Goal: Task Accomplishment & Management: Use online tool/utility

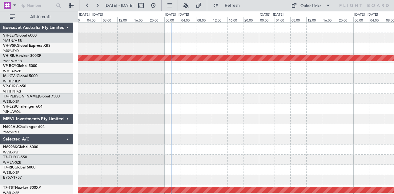
click at [287, 87] on div "Planned Maint [GEOGRAPHIC_DATA] ([GEOGRAPHIC_DATA]) [PERSON_NAME] [GEOGRAPHIC_D…" at bounding box center [236, 190] width 316 height 335
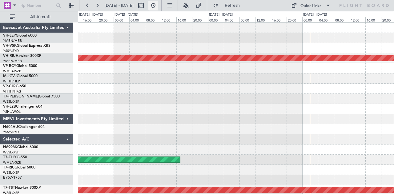
click at [158, 4] on button at bounding box center [153, 6] width 10 height 10
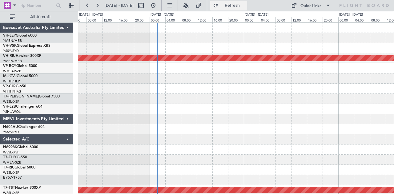
click at [243, 4] on span "Refresh" at bounding box center [232, 5] width 26 height 4
click at [116, 86] on div "Planned Maint Melbourne (Essendon) MEL Dubai (Dubai Intl) Planned Maint Singapo…" at bounding box center [236, 190] width 316 height 335
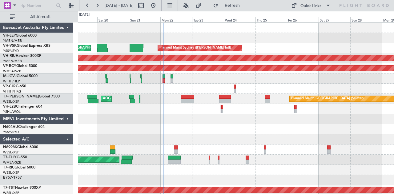
click at [205, 99] on div "Planned Maint Sydney ([PERSON_NAME] Intl) AOG Maint [US_STATE][GEOGRAPHIC_DATA]…" at bounding box center [236, 190] width 316 height 335
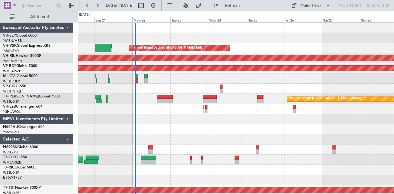
click at [183, 91] on div at bounding box center [236, 89] width 316 height 10
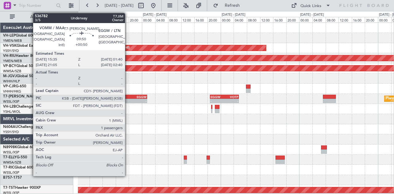
click at [128, 101] on div "-" at bounding box center [122, 101] width 16 height 4
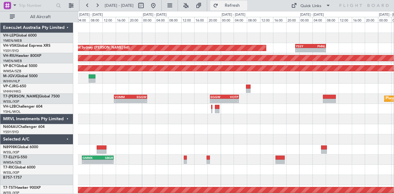
click at [241, 3] on button "Refresh" at bounding box center [228, 6] width 37 height 10
click at [245, 3] on span "Refresh" at bounding box center [232, 5] width 26 height 4
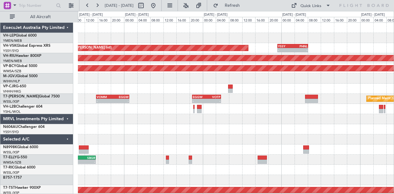
click at [149, 86] on div "Planned Maint Sydney ([PERSON_NAME] Intl) - - YSSY 22:50 Z PHNL 08:10 Z PHNL 00…" at bounding box center [236, 190] width 316 height 335
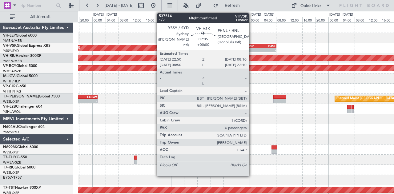
click at [252, 47] on div "YSSY" at bounding box center [253, 46] width 15 height 4
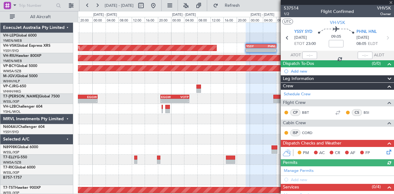
click at [203, 44] on div "Planned Maint Sydney ([PERSON_NAME] Intl) - - YSSY 22:50 Z PHNL 08:10 Z Planned…" at bounding box center [236, 190] width 316 height 335
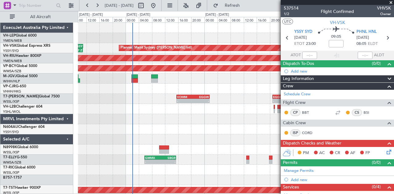
click at [254, 46] on div "Planned Maint Sydney ([PERSON_NAME] Intl) - - YSSY 22:50 Z PHNL 08:10 Z PHNL 00…" at bounding box center [236, 190] width 316 height 335
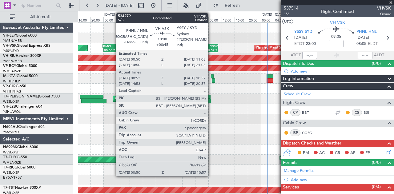
click at [211, 48] on div "00:50 Z 10:57 Z" at bounding box center [200, 50] width 33 height 4
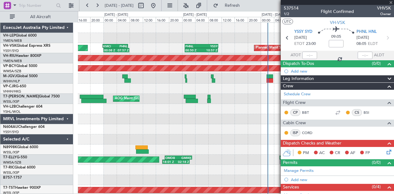
type input "+00:45"
type input "01:03"
type input "10:52"
type input "7"
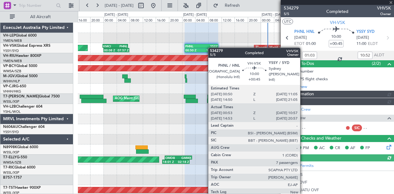
type input "[PERSON_NAME] (LEU)"
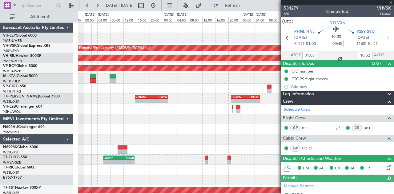
click at [55, 39] on div "Planned Maint Sydney ([PERSON_NAME] Intl) - - YSSY 22:50 Z PHNL 08:10 Z PHNL 00…" at bounding box center [197, 102] width 394 height 183
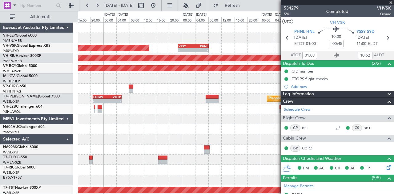
click at [50, 51] on div "Planned Maint Sydney ([PERSON_NAME] Intl) - - YSSY 22:50 Z PHNL 08:10 Z Planned…" at bounding box center [197, 102] width 394 height 183
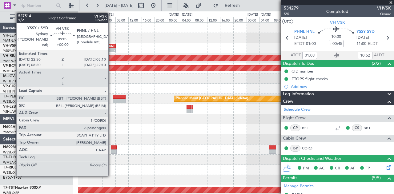
click at [111, 48] on div "-" at bounding box center [107, 50] width 15 height 4
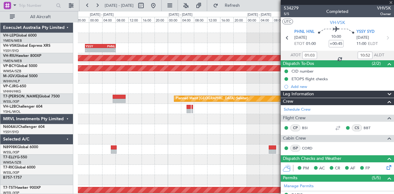
type input "6"
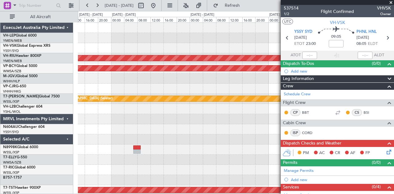
click at [122, 52] on div "Planned Maint [GEOGRAPHIC_DATA] ([GEOGRAPHIC_DATA]) Unplanned Maint [GEOGRAPHIC…" at bounding box center [236, 190] width 316 height 335
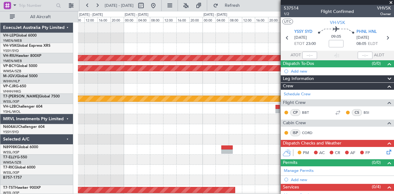
drag, startPoint x: 288, startPoint y: 37, endPoint x: 281, endPoint y: 40, distance: 8.0
click at [284, 38] on icon at bounding box center [287, 38] width 8 height 8
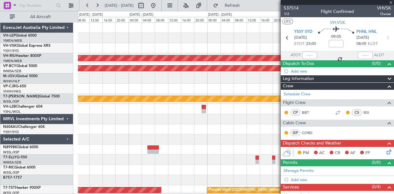
click at [149, 62] on div "Planned Maint [GEOGRAPHIC_DATA] ([GEOGRAPHIC_DATA]) Unplanned Maint [GEOGRAPHIC…" at bounding box center [236, 190] width 316 height 335
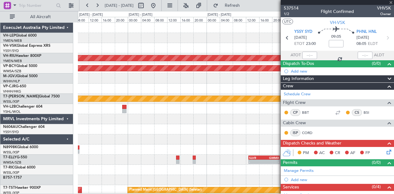
click at [116, 67] on div "Planned Maint [GEOGRAPHIC_DATA] ([GEOGRAPHIC_DATA]) Unplanned Maint [GEOGRAPHIC…" at bounding box center [236, 190] width 316 height 335
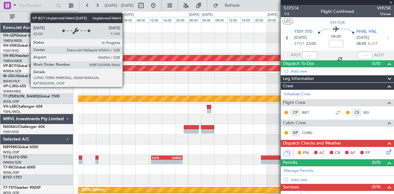
type input "+00:45"
type input "01:03"
type input "10:52"
type input "7"
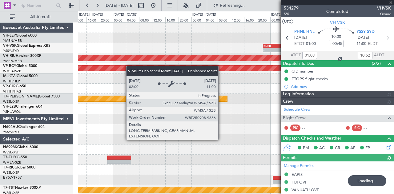
type input "[PERSON_NAME] (LEU)"
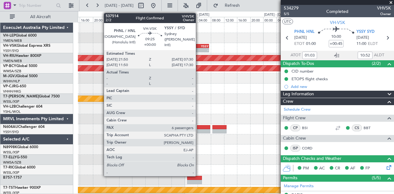
click at [199, 51] on div "-" at bounding box center [200, 50] width 15 height 4
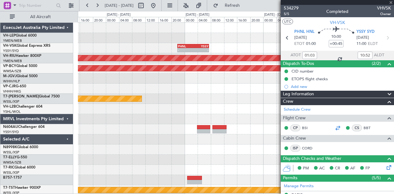
type input "6"
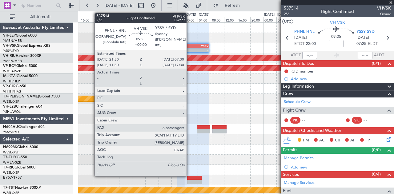
click at [189, 50] on div "-" at bounding box center [185, 50] width 15 height 4
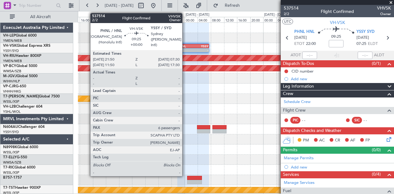
click at [185, 46] on div "PHNL" at bounding box center [185, 46] width 15 height 4
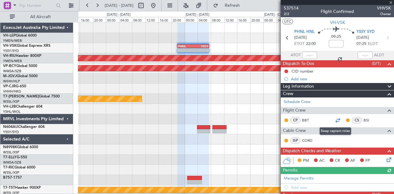
click at [336, 120] on div at bounding box center [337, 120] width 7 height 7
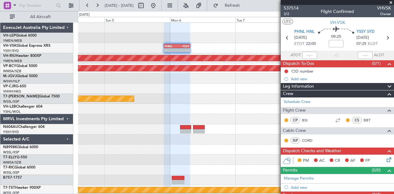
click at [84, 119] on div "- - PHNL 21:50 Z YSSY 07:30 Z Planned Maint [GEOGRAPHIC_DATA] ([GEOGRAPHIC_DATA…" at bounding box center [236, 190] width 316 height 335
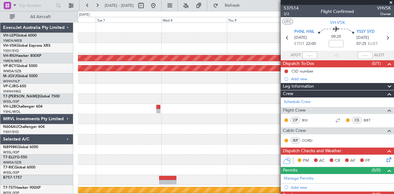
click at [241, 106] on div "- - PHNL 21:50 Z YSSY 07:30 Z Planned Maint [GEOGRAPHIC_DATA] ([GEOGRAPHIC_DATA…" at bounding box center [236, 190] width 316 height 335
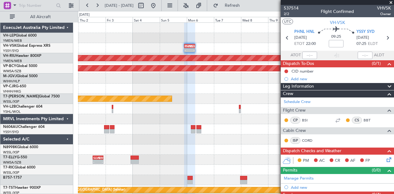
click at [230, 99] on div "- - PHNL 21:50 Z YSSY 07:30 Z Planned Maint [GEOGRAPHIC_DATA] ([GEOGRAPHIC_DATA…" at bounding box center [236, 190] width 316 height 335
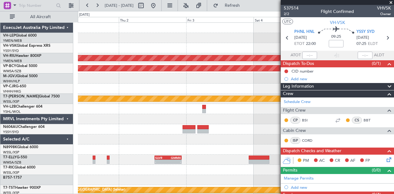
click at [118, 116] on div at bounding box center [236, 119] width 316 height 10
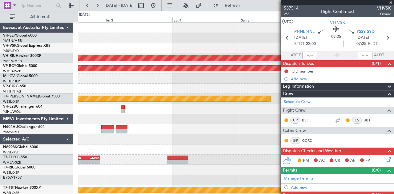
click at [297, 153] on fb-app "[DATE] - [DATE] Refresh Quick Links All Aircraft - - PHNL 21:50 Z YSSY 07:30 Z …" at bounding box center [197, 99] width 394 height 189
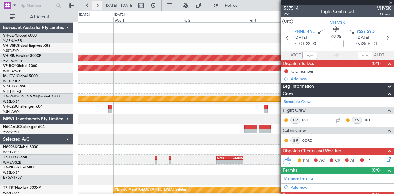
click at [95, 5] on button at bounding box center [97, 6] width 10 height 10
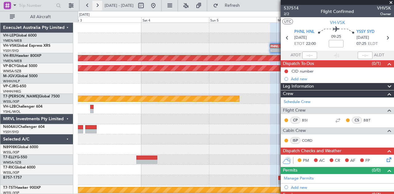
click at [95, 5] on button at bounding box center [97, 6] width 10 height 10
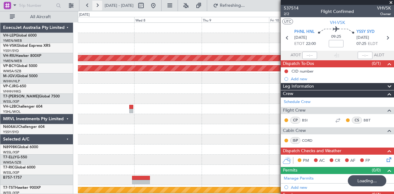
click at [95, 5] on button at bounding box center [97, 6] width 10 height 10
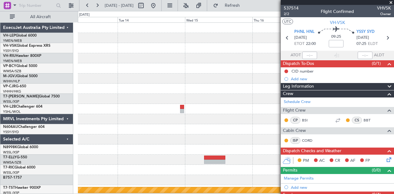
click at [269, 83] on div "Planned Maint [GEOGRAPHIC_DATA] (Seletar)" at bounding box center [236, 190] width 316 height 335
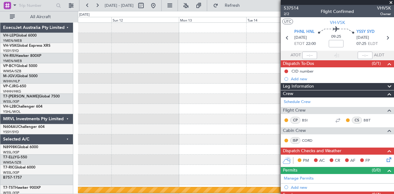
click at [242, 76] on div "Planned Maint [GEOGRAPHIC_DATA] ([GEOGRAPHIC_DATA]) Unplanned Maint [GEOGRAPHIC…" at bounding box center [236, 190] width 316 height 335
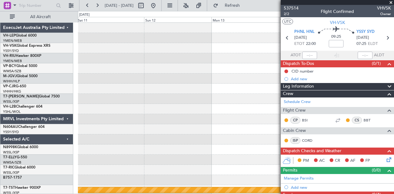
click at [224, 76] on div "Planned Maint [GEOGRAPHIC_DATA] ([GEOGRAPHIC_DATA]) Unplanned Maint [GEOGRAPHIC…" at bounding box center [236, 190] width 316 height 335
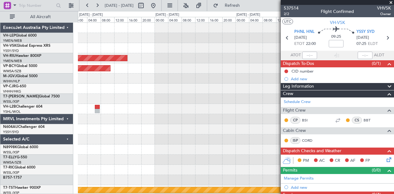
click at [218, 67] on div "Planned Maint [GEOGRAPHIC_DATA] ([GEOGRAPHIC_DATA]) Unplanned Maint [GEOGRAPHIC…" at bounding box center [236, 190] width 316 height 335
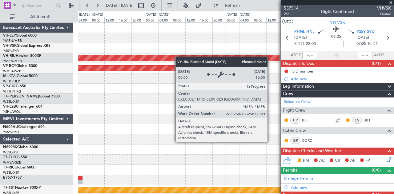
click at [243, 64] on div "Planned Maint [GEOGRAPHIC_DATA] ([GEOGRAPHIC_DATA]) Unplanned Maint [GEOGRAPHIC…" at bounding box center [236, 190] width 316 height 335
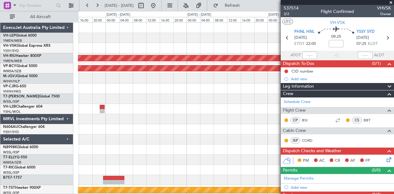
click at [257, 49] on div "Planned Maint [GEOGRAPHIC_DATA] ([GEOGRAPHIC_DATA]) Unplanned Maint [GEOGRAPHIC…" at bounding box center [236, 190] width 316 height 335
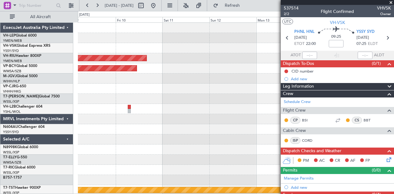
click at [71, 45] on div "Planned Maint [GEOGRAPHIC_DATA] ([GEOGRAPHIC_DATA]) Unplanned Maint [GEOGRAPHIC…" at bounding box center [197, 102] width 394 height 183
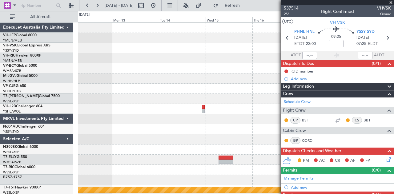
click at [95, 53] on div "Planned Maint [GEOGRAPHIC_DATA] ([GEOGRAPHIC_DATA])" at bounding box center [236, 58] width 316 height 10
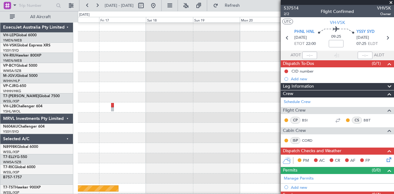
scroll to position [3, 0]
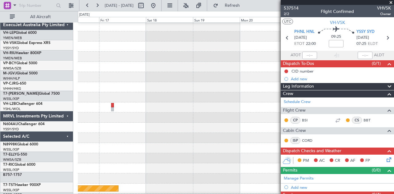
click at [87, 53] on div at bounding box center [236, 57] width 316 height 10
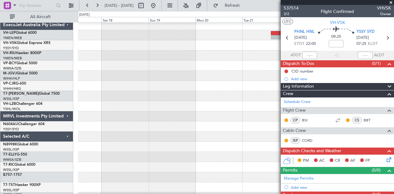
scroll to position [0, 0]
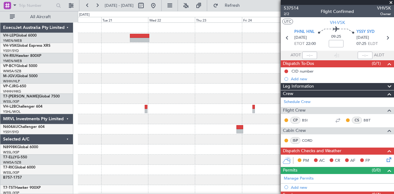
click at [68, 57] on div "ExecuJet Australia Pty Limited VH-LEP Global 6000 YMEN/MEB [GEOGRAPHIC_DATA] ([…" at bounding box center [197, 102] width 394 height 183
click at [93, 61] on div at bounding box center [236, 58] width 316 height 10
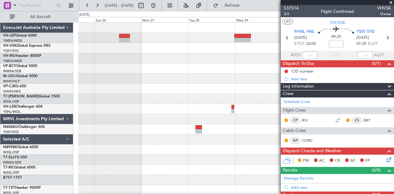
click at [53, 49] on div "Planned Maint Sydney ([PERSON_NAME] Intl) ExecuJet Australia Pty Limited VH-LEP…" at bounding box center [197, 102] width 394 height 183
